Goal: Task Accomplishment & Management: Manage account settings

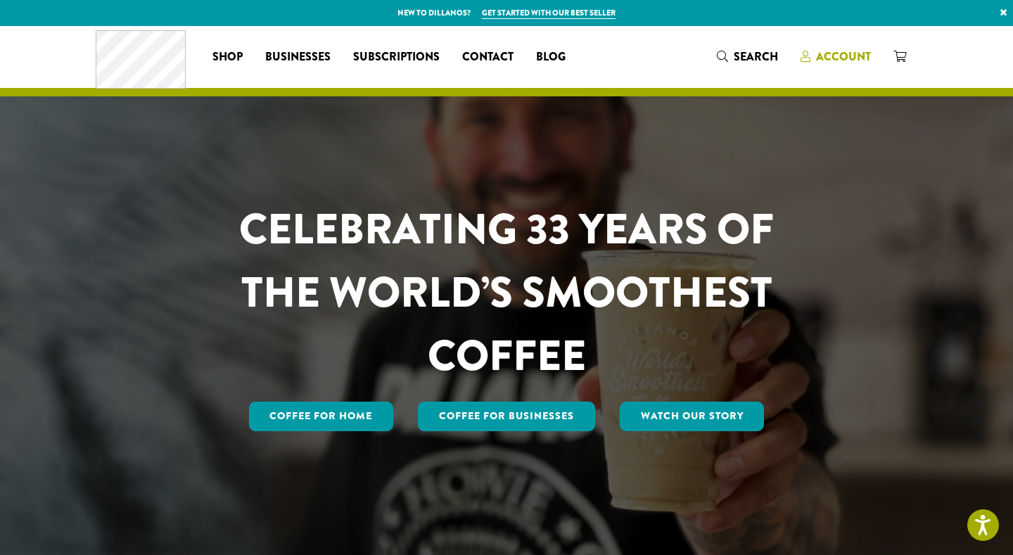
click at [833, 61] on span "Account" at bounding box center [843, 57] width 55 height 16
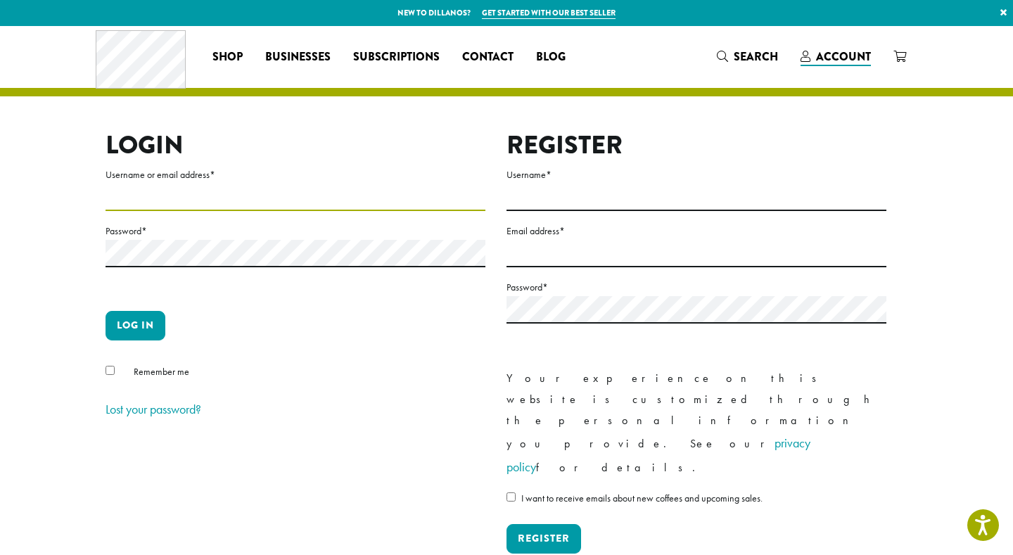
click at [310, 198] on input "Username or email address *" at bounding box center [296, 197] width 380 height 27
type input "**********"
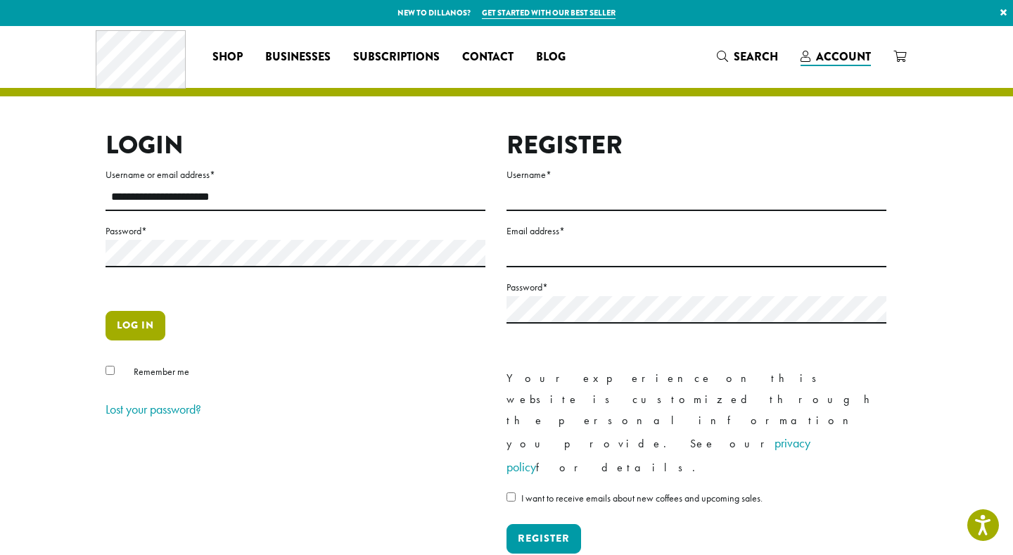
click at [126, 320] on button "Log in" at bounding box center [136, 326] width 60 height 30
